Goal: Task Accomplishment & Management: Use online tool/utility

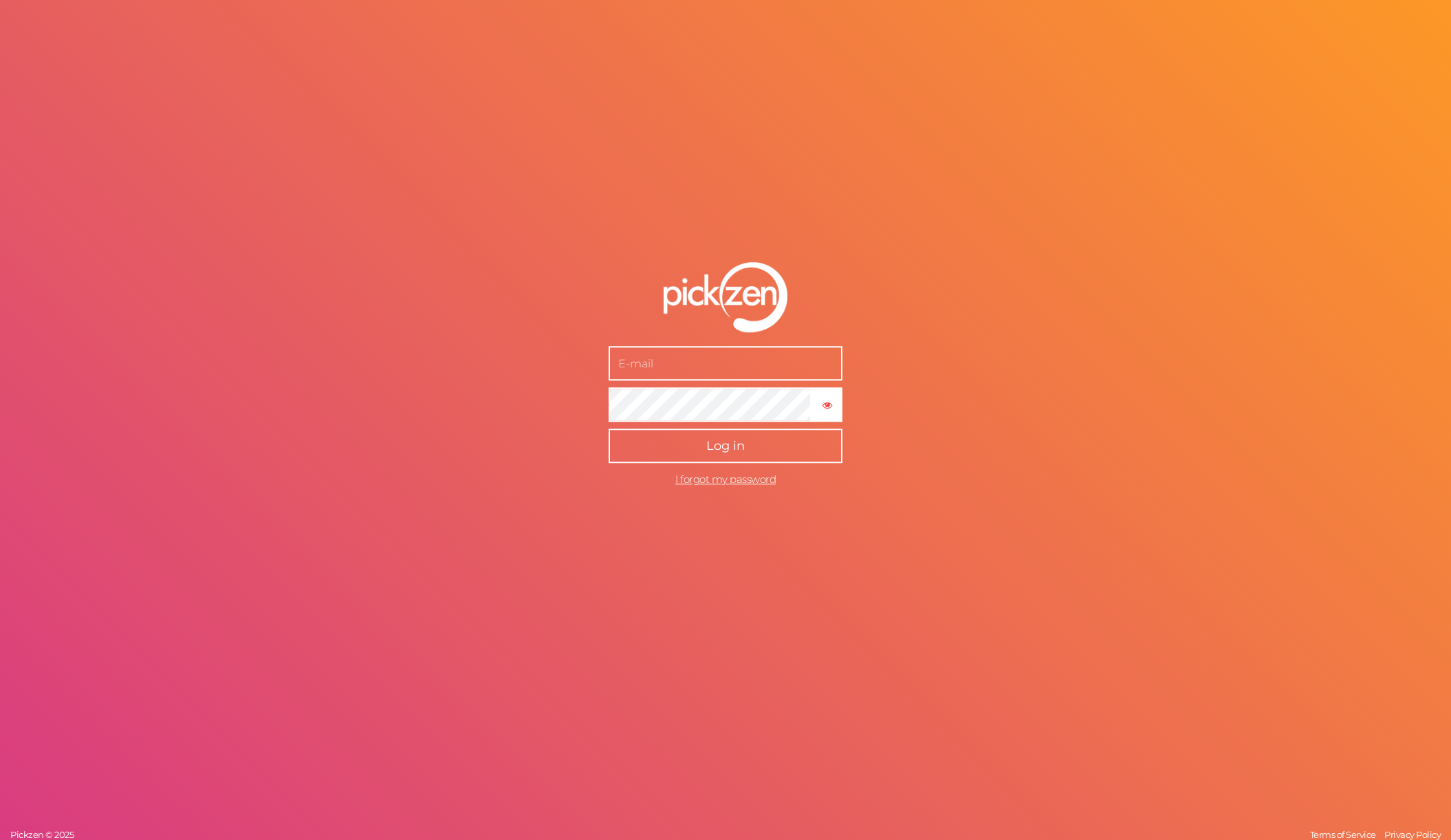
type input "[PERSON_NAME][EMAIL_ADDRESS][DOMAIN_NAME]"
click at [705, 452] on button "Log in" at bounding box center [726, 445] width 234 height 34
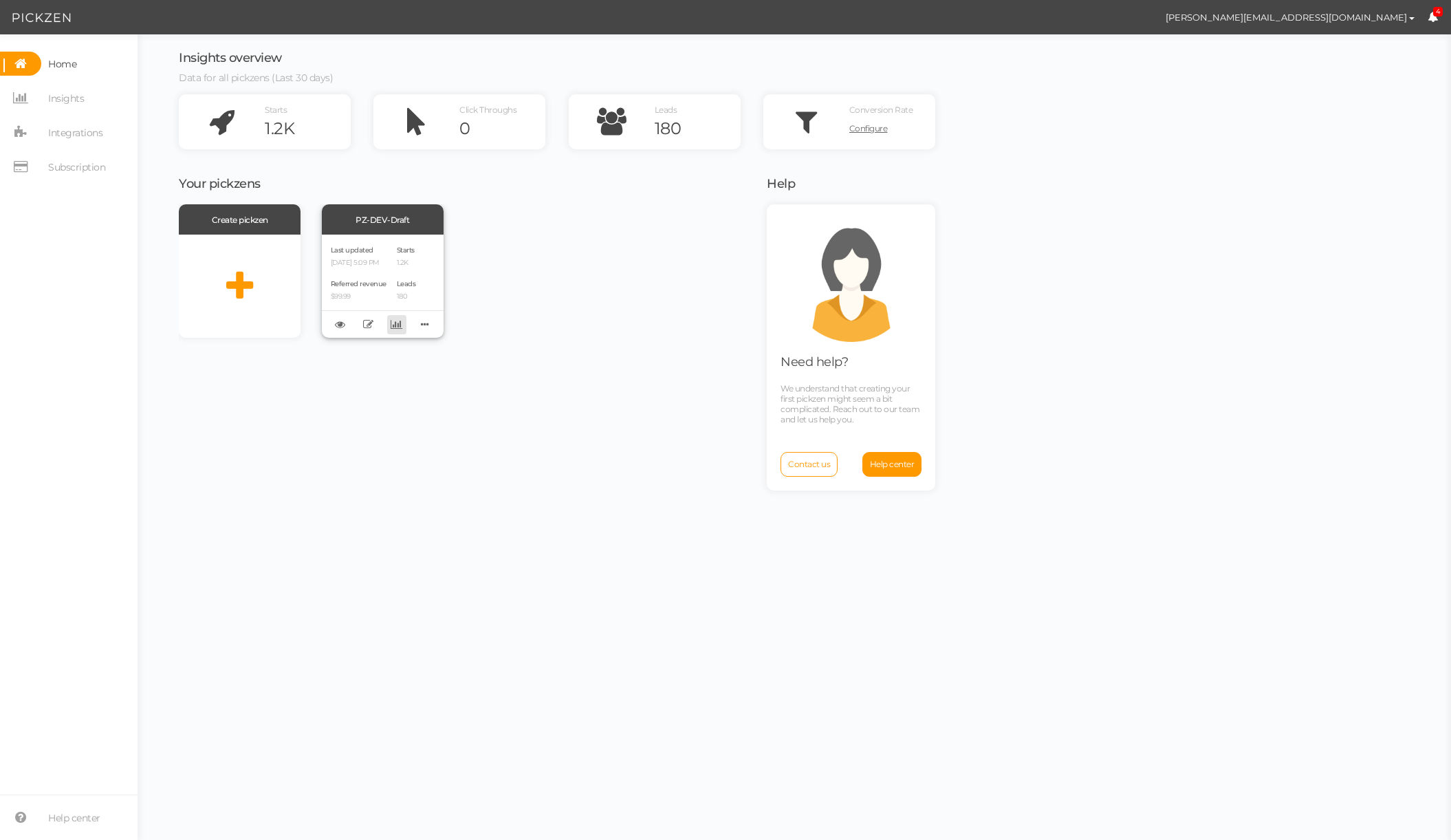
click at [397, 323] on icon at bounding box center [397, 325] width 12 height 10
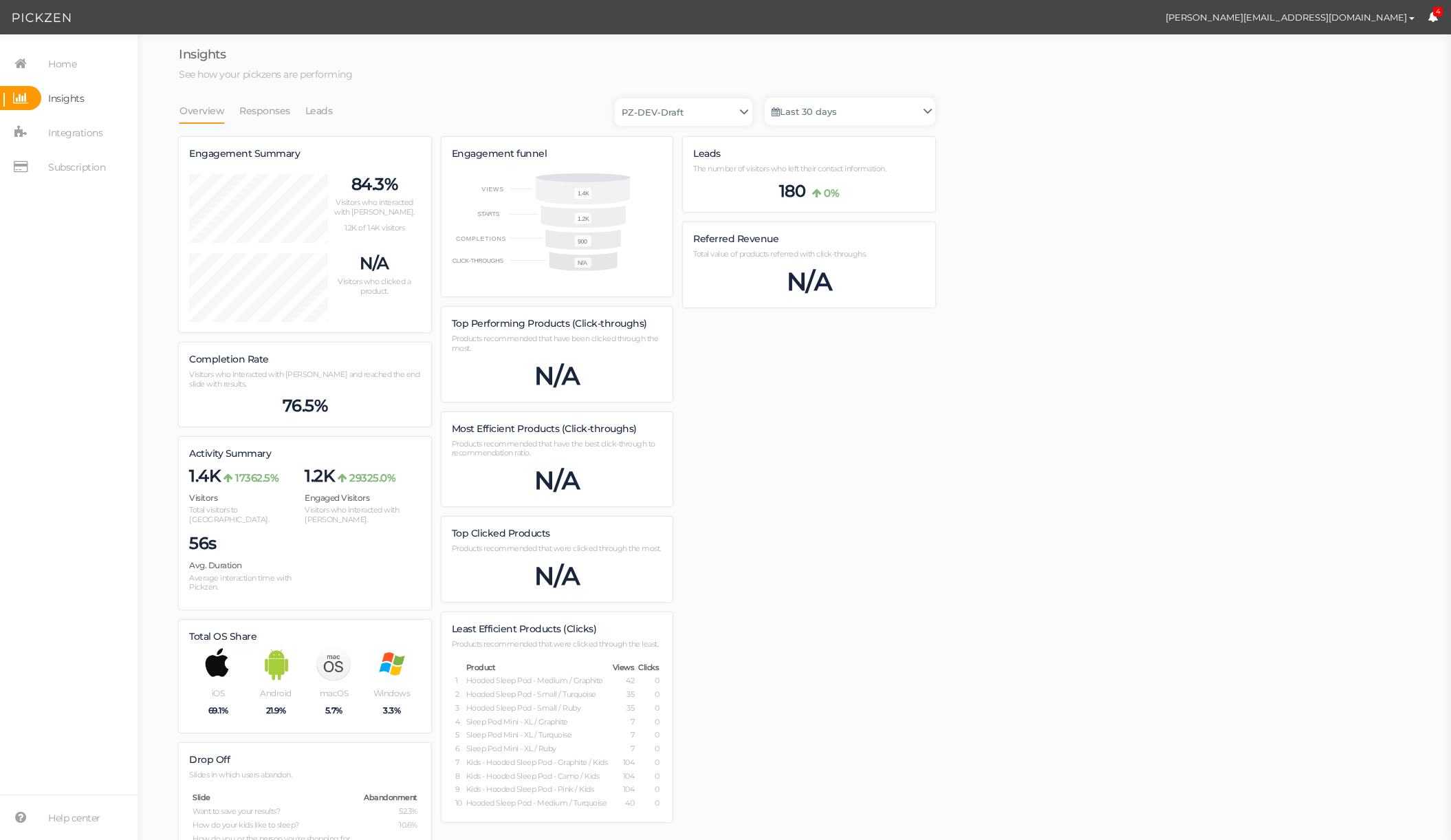
click at [299, 109] on li "Responses" at bounding box center [272, 110] width 66 height 27
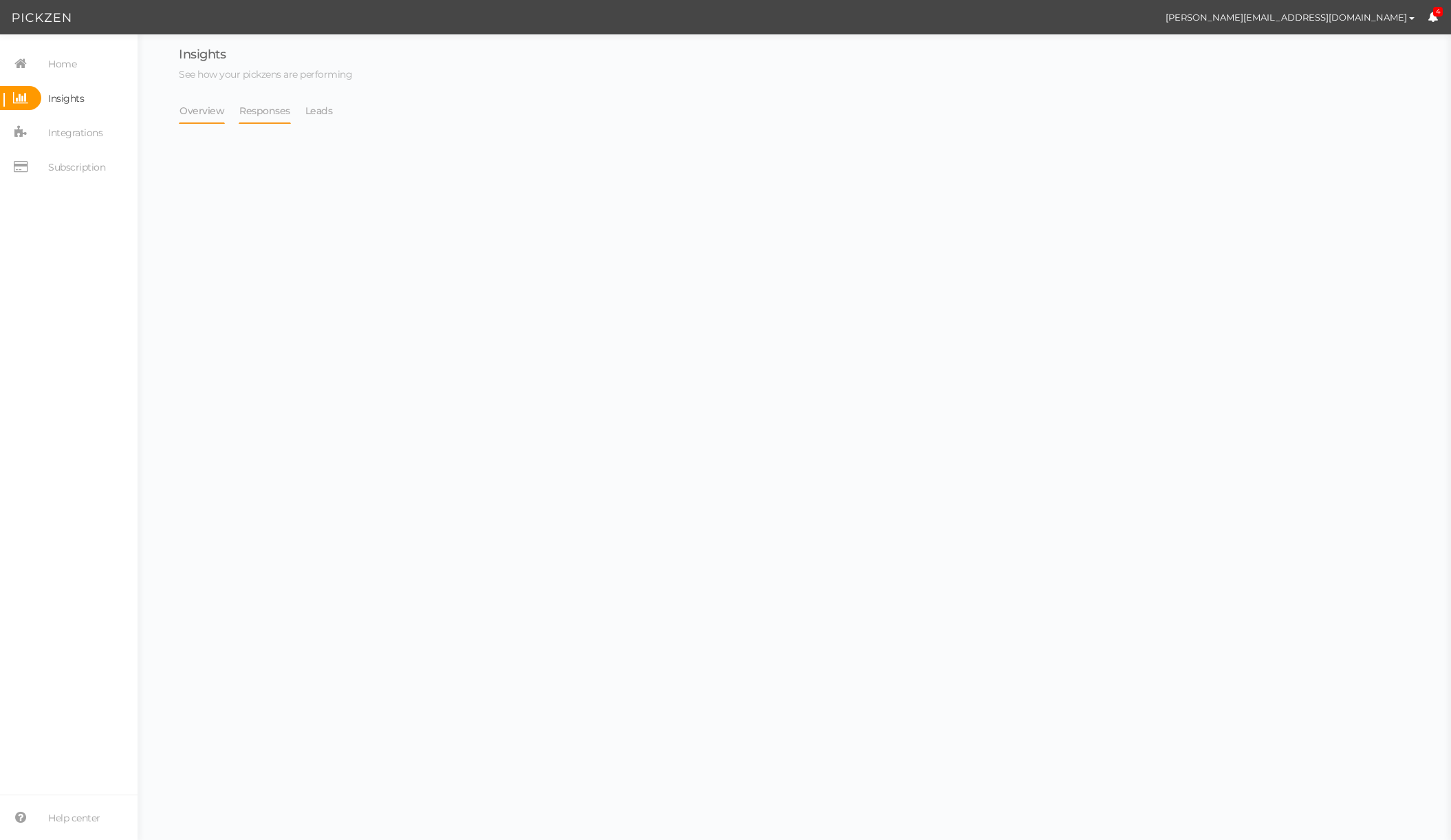
click at [252, 109] on link "Responses" at bounding box center [265, 110] width 52 height 27
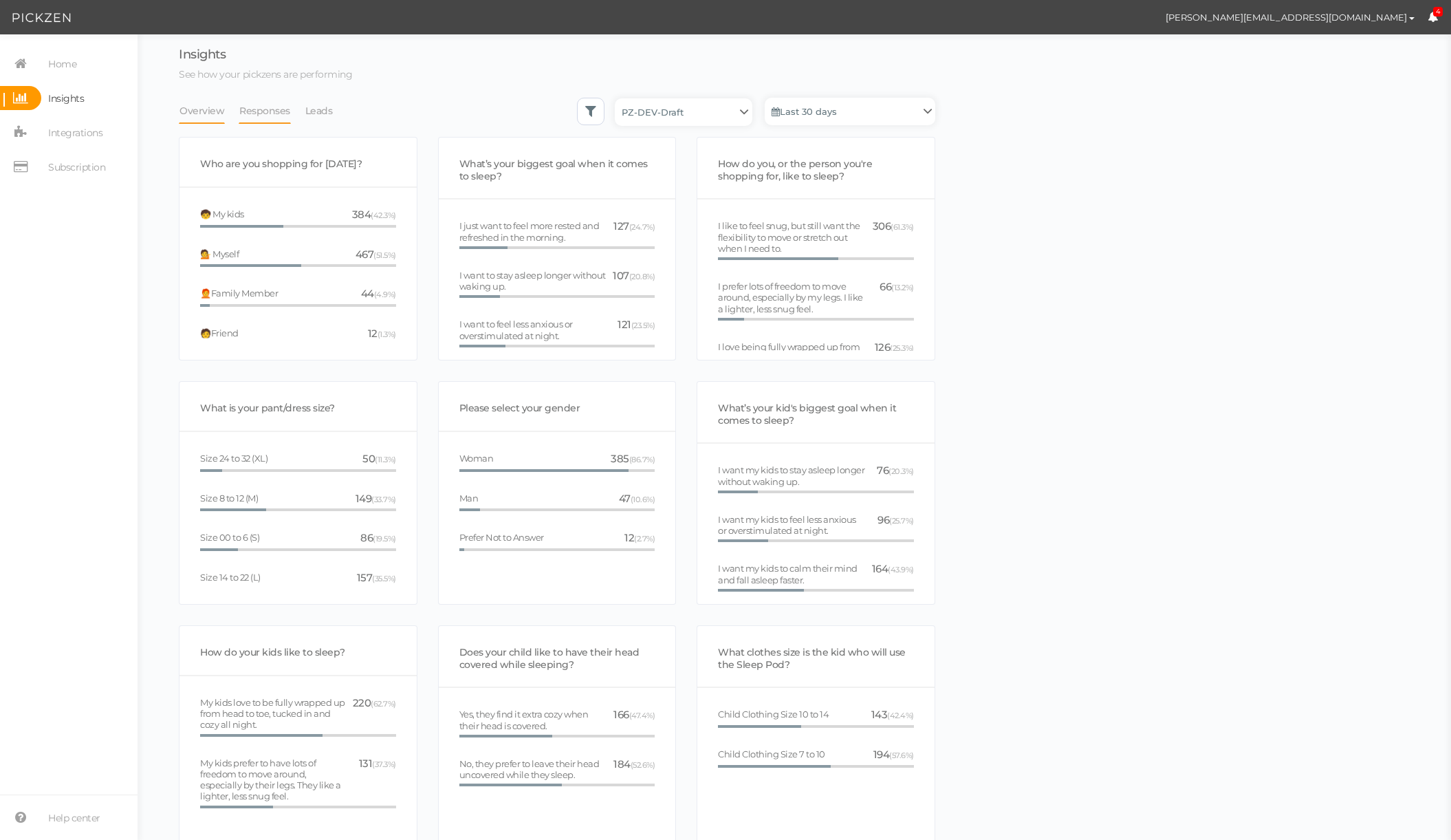
click at [205, 110] on link "Overview" at bounding box center [202, 110] width 46 height 27
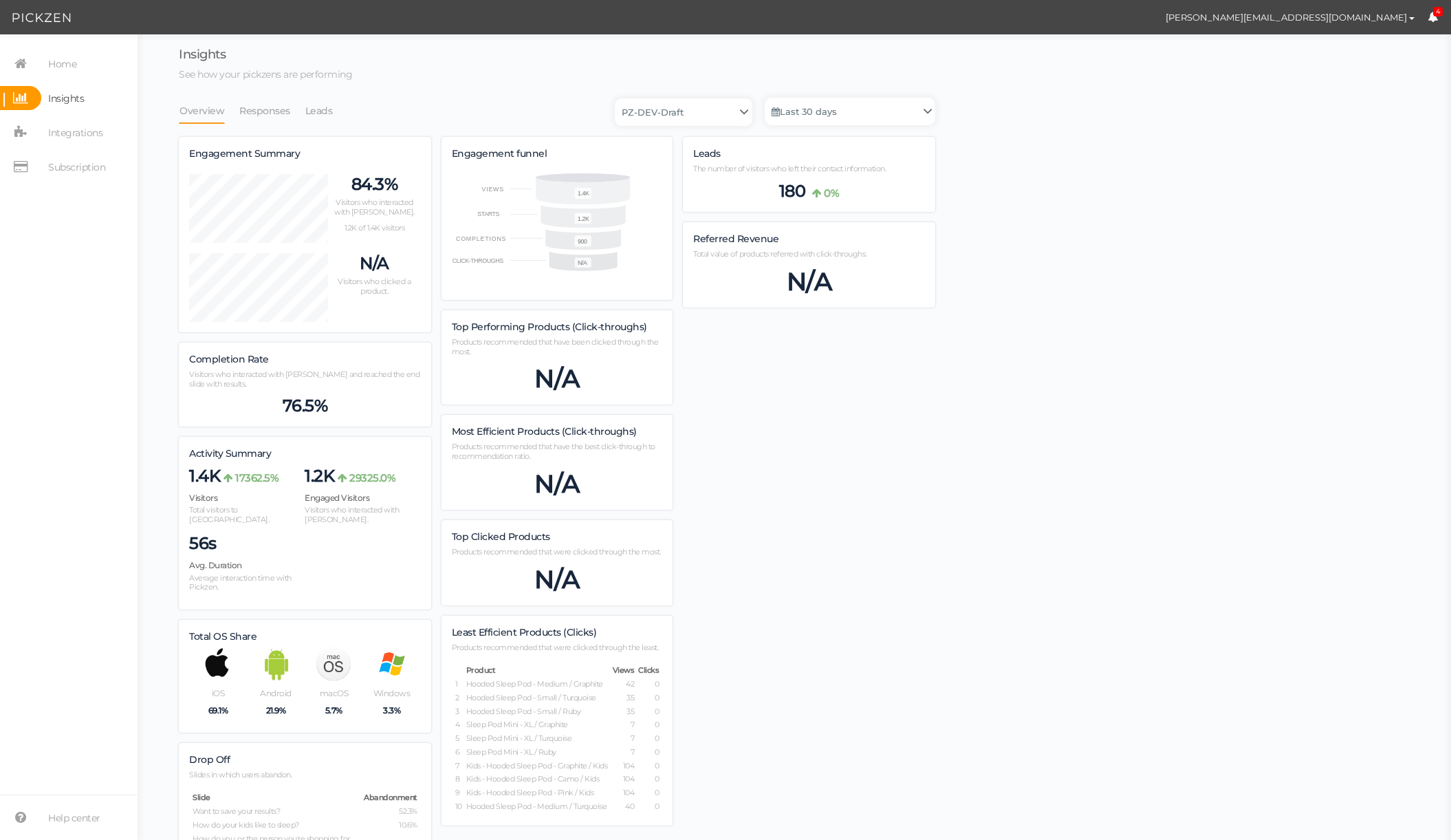
scroll to position [955, 756]
click at [826, 287] on div "N/A" at bounding box center [809, 282] width 232 height 31
click at [51, 62] on span "Home" at bounding box center [62, 64] width 28 height 22
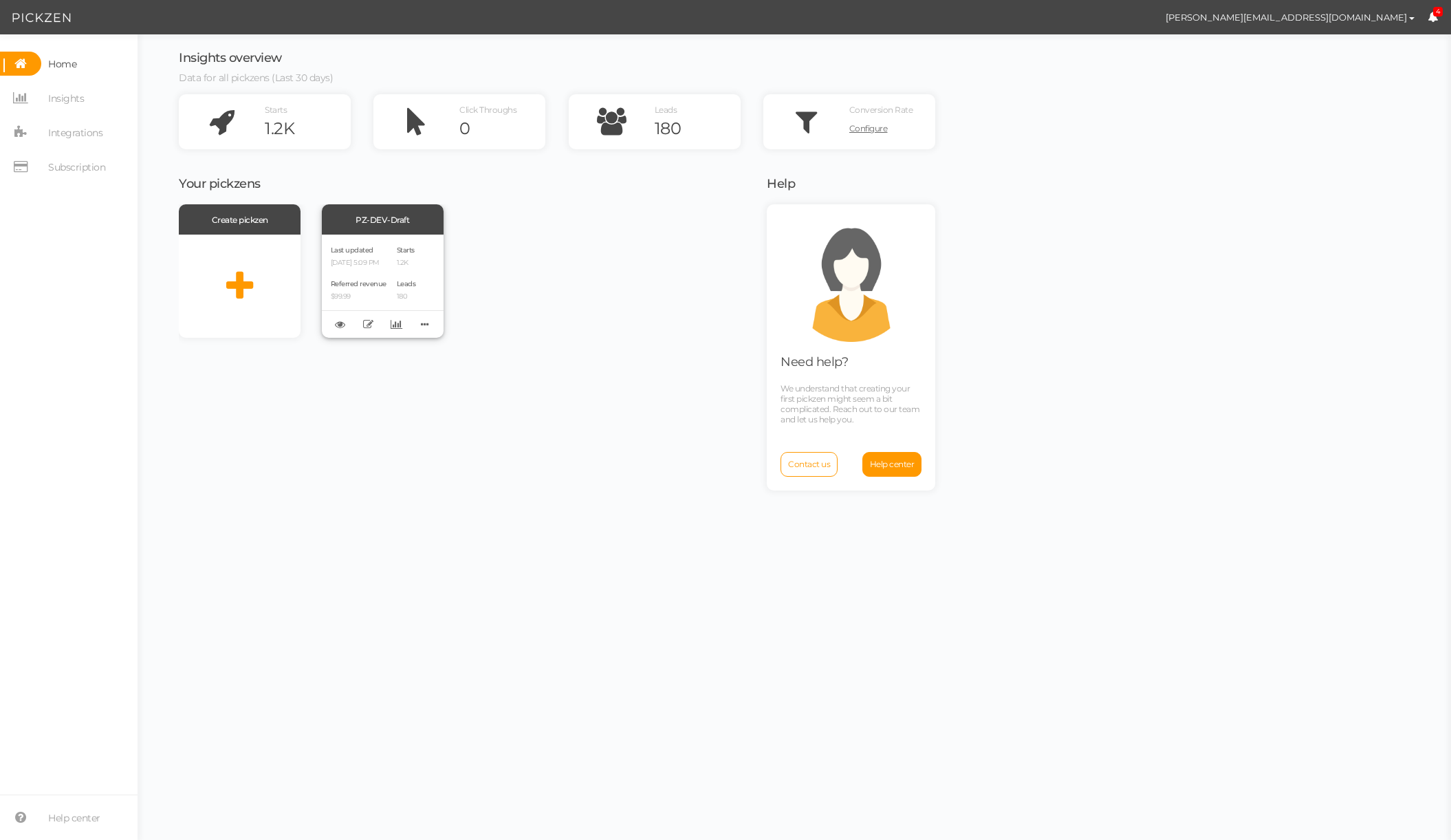
click at [376, 211] on div "PZ-DEV-Draft" at bounding box center [383, 219] width 122 height 30
click at [390, 217] on div "PZ-DEV-Draft" at bounding box center [383, 219] width 122 height 30
click at [398, 323] on icon at bounding box center [397, 325] width 12 height 10
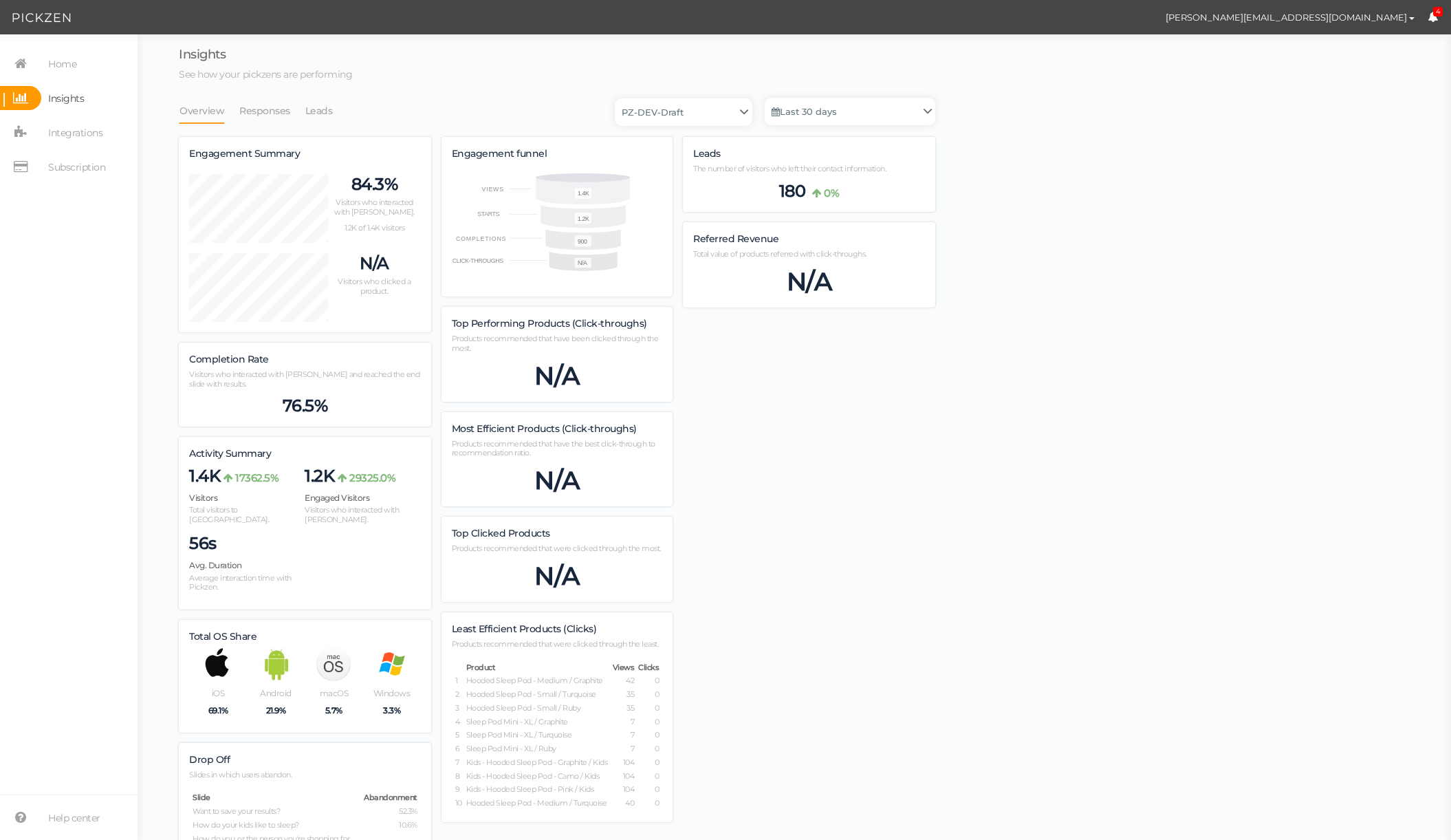
scroll to position [955, 756]
